Goal: Task Accomplishment & Management: Complete application form

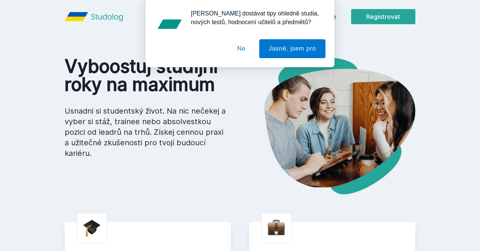
click at [243, 47] on button "Ne" at bounding box center [241, 48] width 27 height 19
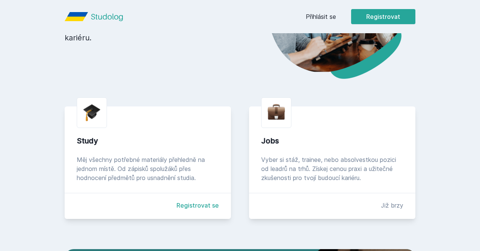
scroll to position [116, 0]
click at [415, 15] on button "Registrovat" at bounding box center [383, 16] width 64 height 15
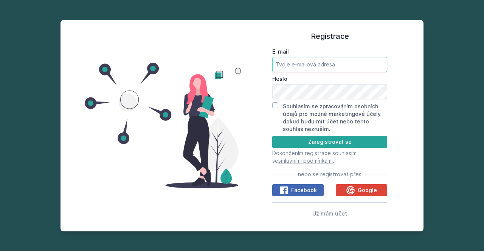
click at [341, 59] on input "E-mail" at bounding box center [329, 64] width 115 height 15
type input "[EMAIL_ADDRESS][DOMAIN_NAME]"
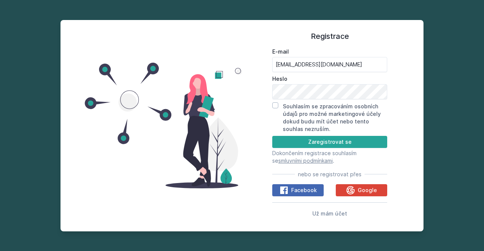
click at [271, 106] on div "Registrace E-mail [EMAIL_ADDRESS][DOMAIN_NAME] Heslo Souhlasím se zpracováním o…" at bounding box center [329, 125] width 175 height 193
click at [273, 107] on input "Souhlasím se zpracováním osobních údajů pro možné marketingové účely dokud budu…" at bounding box center [275, 105] width 6 height 6
checkbox input "true"
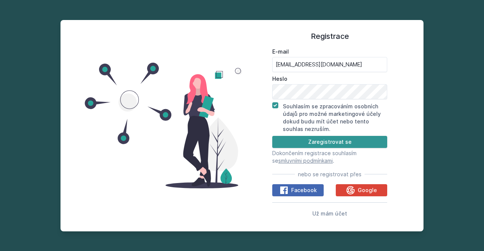
click at [320, 145] on button "Zaregistrovat se" at bounding box center [329, 142] width 115 height 12
click at [320, 142] on button "Zaregistrovat se" at bounding box center [329, 142] width 115 height 12
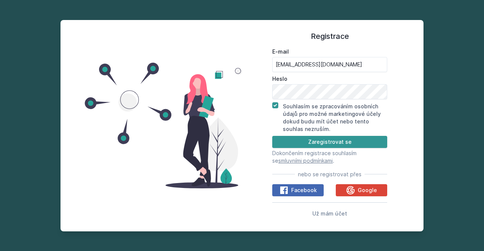
click at [320, 142] on button "Zaregistrovat se" at bounding box center [329, 142] width 115 height 12
click at [380, 142] on button "Zaregistrovat se" at bounding box center [329, 142] width 115 height 12
click at [373, 142] on button "Zaregistrovat se" at bounding box center [329, 142] width 115 height 12
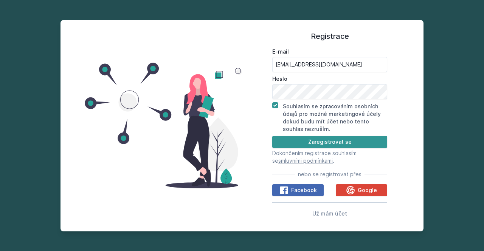
click at [371, 144] on button "Zaregistrovat se" at bounding box center [329, 142] width 115 height 12
click at [371, 145] on button "Zaregistrovat se" at bounding box center [329, 142] width 115 height 12
click at [370, 146] on button "Zaregistrovat se" at bounding box center [329, 142] width 115 height 12
click at [365, 145] on button "Zaregistrovat se" at bounding box center [329, 142] width 115 height 12
click at [366, 147] on button "Zaregistrovat se" at bounding box center [329, 142] width 115 height 12
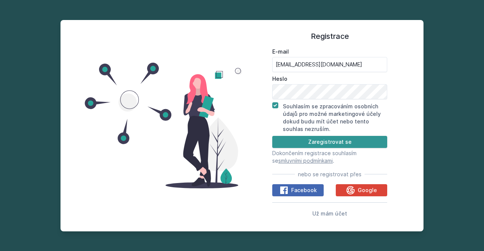
click at [366, 147] on button "Zaregistrovat se" at bounding box center [329, 142] width 115 height 12
click at [365, 147] on button "Zaregistrovat se" at bounding box center [329, 142] width 115 height 12
click at [364, 146] on button "Zaregistrovat se" at bounding box center [329, 142] width 115 height 12
click at [363, 144] on button "Zaregistrovat se" at bounding box center [329, 142] width 115 height 12
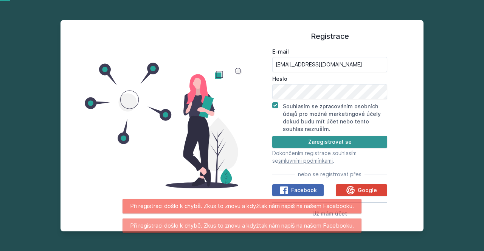
click at [363, 146] on button "Zaregistrovat se" at bounding box center [329, 142] width 115 height 12
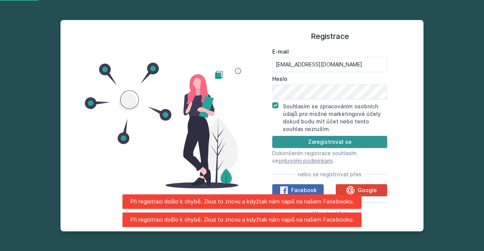
click at [371, 143] on button "Zaregistrovat se" at bounding box center [329, 142] width 115 height 12
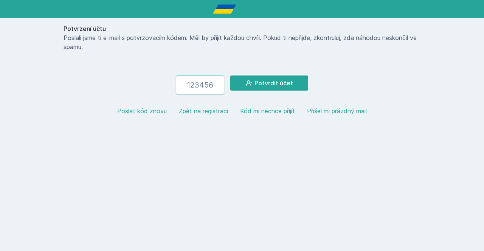
drag, startPoint x: 216, startPoint y: 81, endPoint x: 203, endPoint y: 80, distance: 13.7
click at [203, 80] on input "number" at bounding box center [200, 85] width 48 height 19
paste input "179732"
type input "179732"
click at [248, 81] on icon at bounding box center [249, 82] width 6 height 5
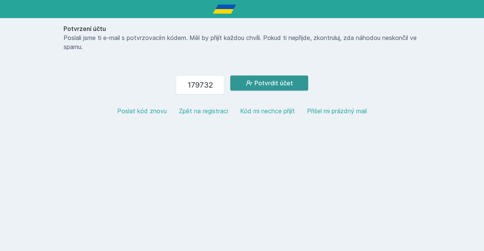
click at [248, 81] on icon at bounding box center [249, 82] width 6 height 5
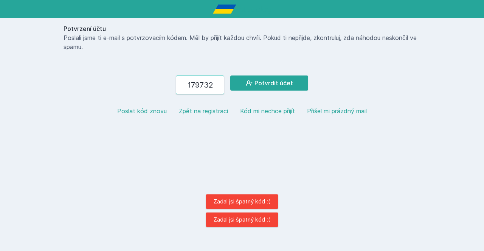
drag, startPoint x: 221, startPoint y: 80, endPoint x: 77, endPoint y: 58, distance: 145.3
click at [77, 58] on div "Potvrzení účtu Poslali jsme ti e-mail s potvrzovacím kódem. Měl by přijít každo…" at bounding box center [241, 73] width 363 height 110
paste input "247256"
type input "247256"
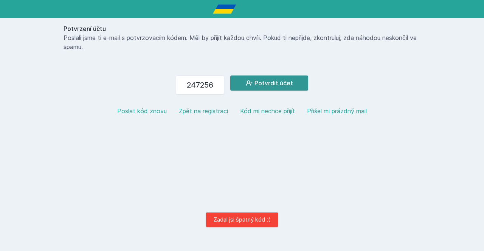
click at [271, 82] on button "Potvrdit účet" at bounding box center [269, 83] width 78 height 15
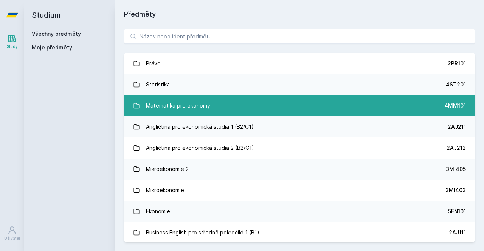
click at [405, 106] on link "Matematika pro ekonomy 4MM101" at bounding box center [299, 105] width 351 height 21
click at [191, 102] on div "Matematika pro ekonomy" at bounding box center [178, 105] width 64 height 15
